Goal: Task Accomplishment & Management: Manage account settings

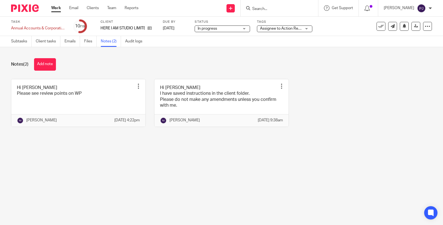
click at [272, 29] on span "Assignee to Action Review Comments" at bounding box center [293, 29] width 66 height 4
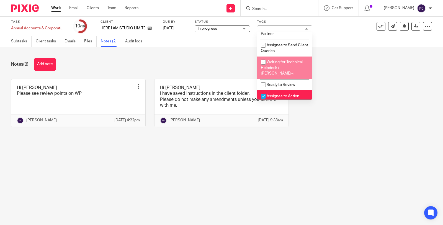
scroll to position [184, 0]
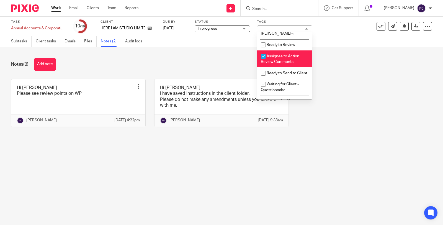
click at [281, 60] on li "Assignee to Action Review Comments" at bounding box center [284, 58] width 55 height 17
checkbox input "false"
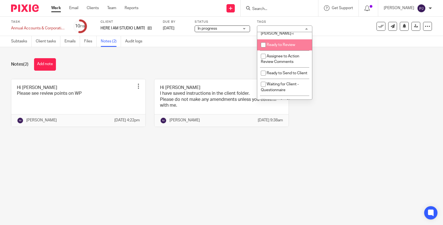
click at [282, 46] on span "Ready to Review" at bounding box center [280, 45] width 28 height 4
checkbox input "true"
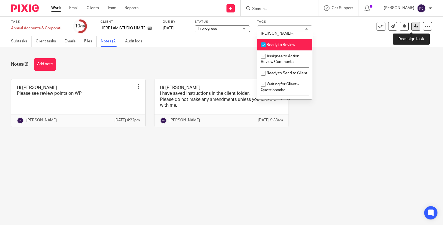
click at [411, 24] on link at bounding box center [415, 26] width 9 height 9
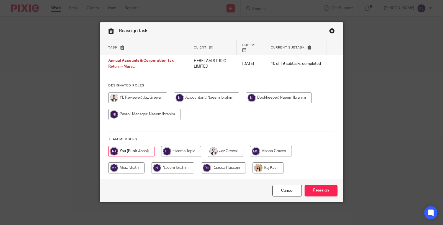
click at [167, 162] on input "radio" at bounding box center [172, 167] width 43 height 11
radio input "true"
click at [315, 186] on input "Reassign" at bounding box center [320, 191] width 33 height 12
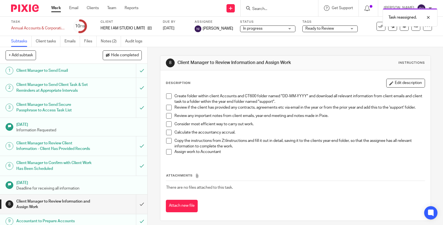
click at [55, 6] on link "Work" at bounding box center [56, 8] width 10 height 6
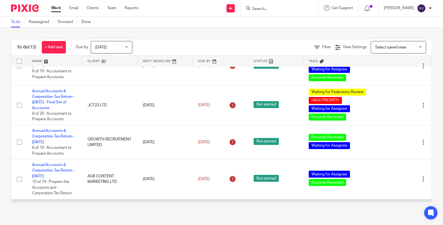
scroll to position [123, 0]
